Goal: Task Accomplishment & Management: Use online tool/utility

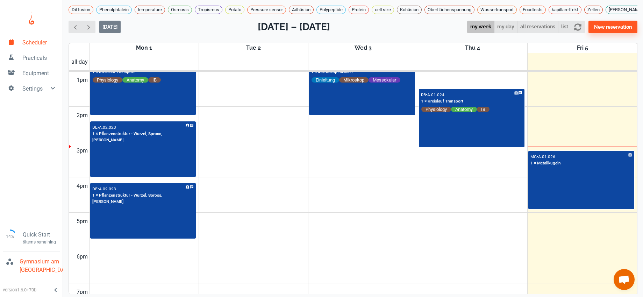
scroll to position [378, 0]
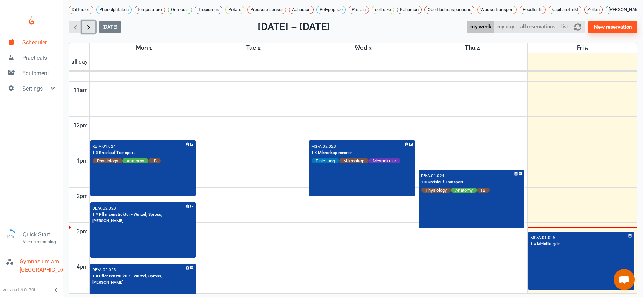
click at [90, 31] on span "button" at bounding box center [88, 26] width 7 height 7
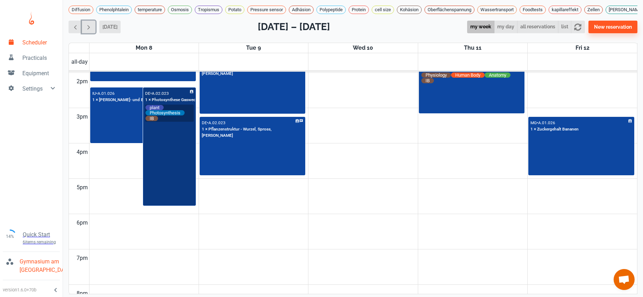
scroll to position [390, 0]
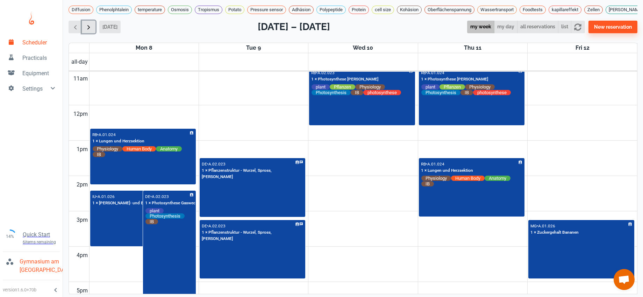
click at [90, 31] on span "button" at bounding box center [88, 26] width 7 height 7
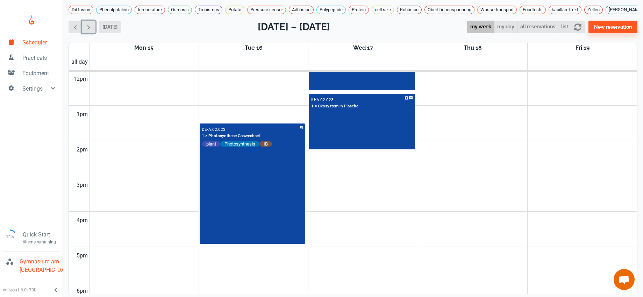
scroll to position [277, 0]
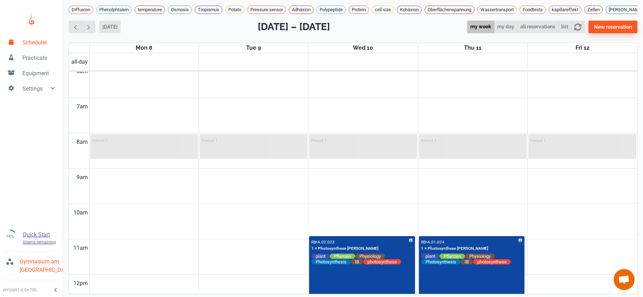
scroll to position [222, 0]
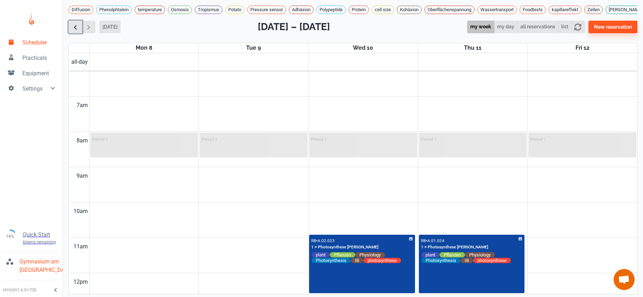
click at [81, 29] on button "button" at bounding box center [75, 27] width 14 height 13
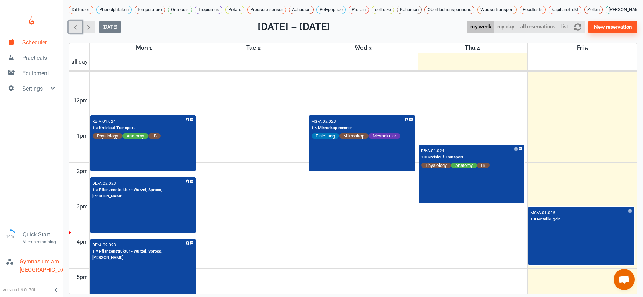
scroll to position [411, 0]
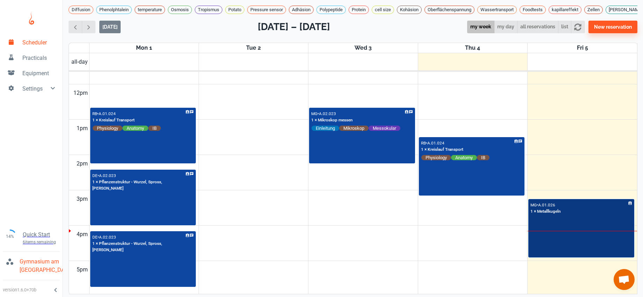
click at [565, 252] on div "MG • A.01.026 1 × Metallkugeln" at bounding box center [581, 228] width 104 height 57
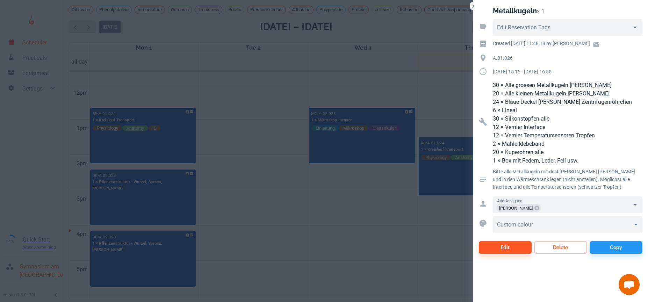
click at [389, 244] on div at bounding box center [324, 151] width 648 height 302
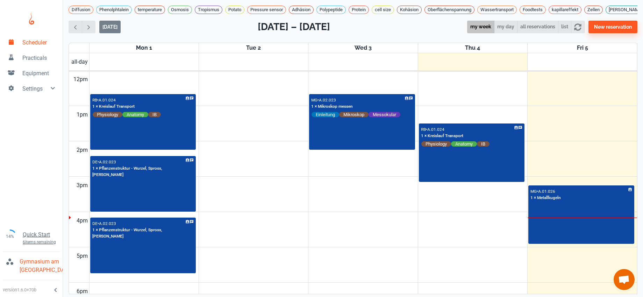
scroll to position [8, 0]
